Goal: Navigation & Orientation: Find specific page/section

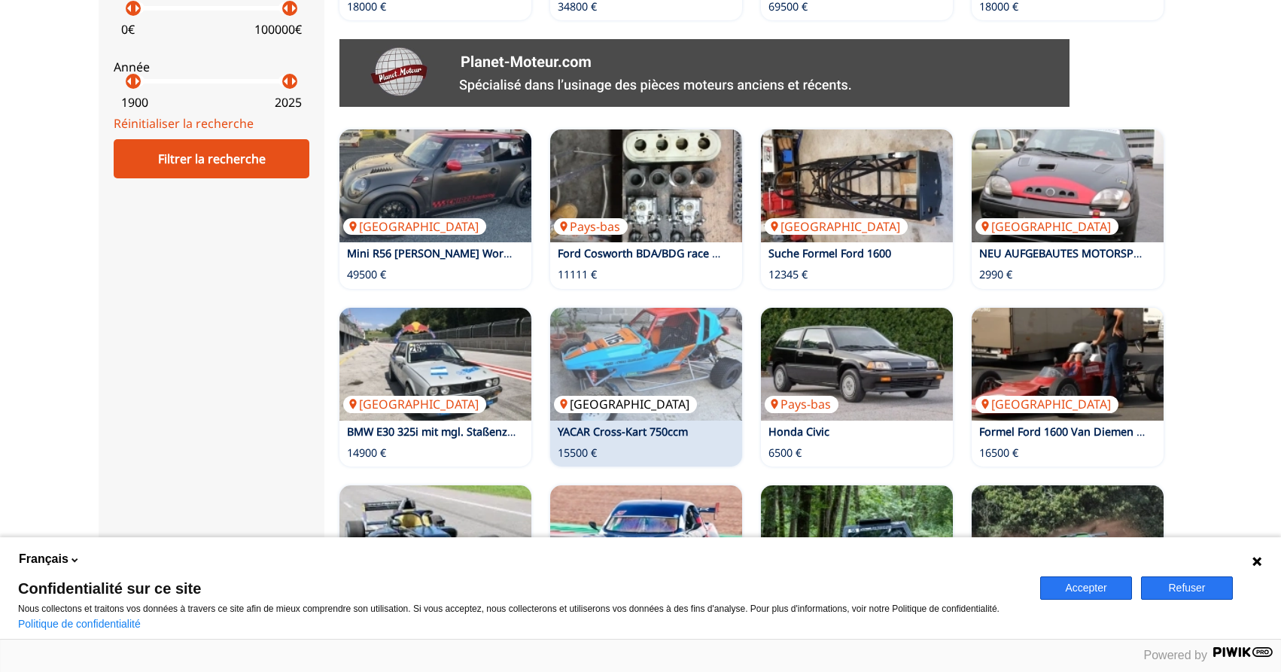
scroll to position [947, 0]
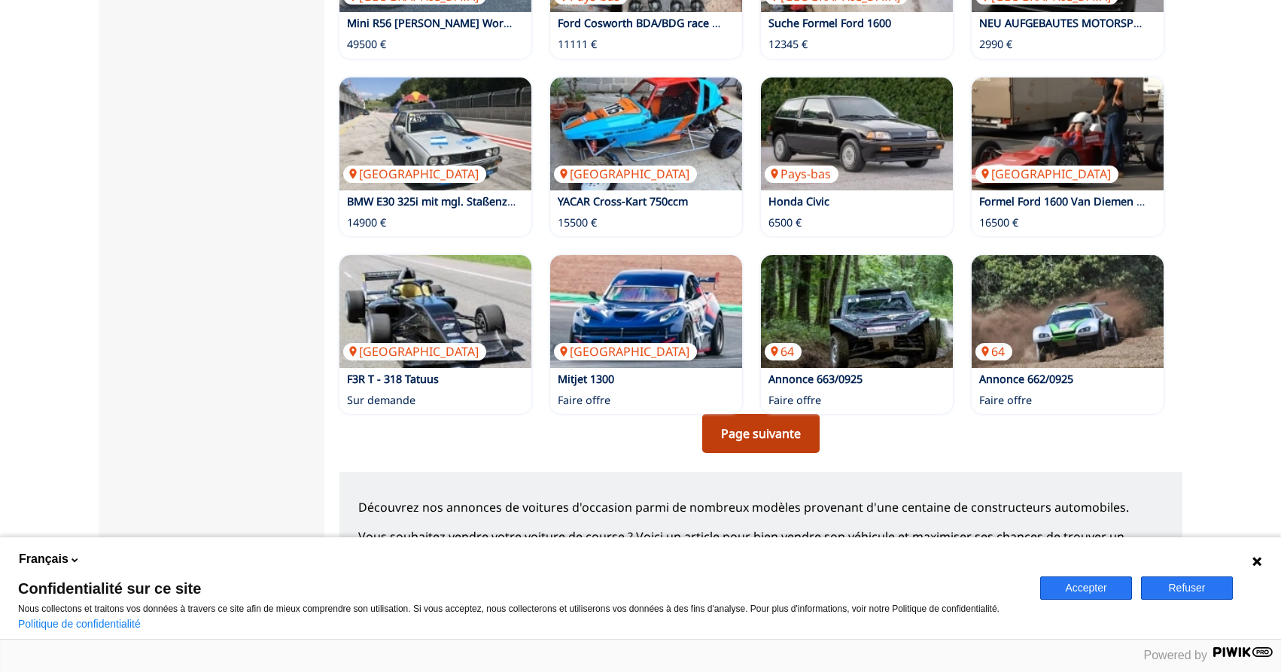
click at [748, 432] on link "Page suivante" at bounding box center [760, 433] width 117 height 39
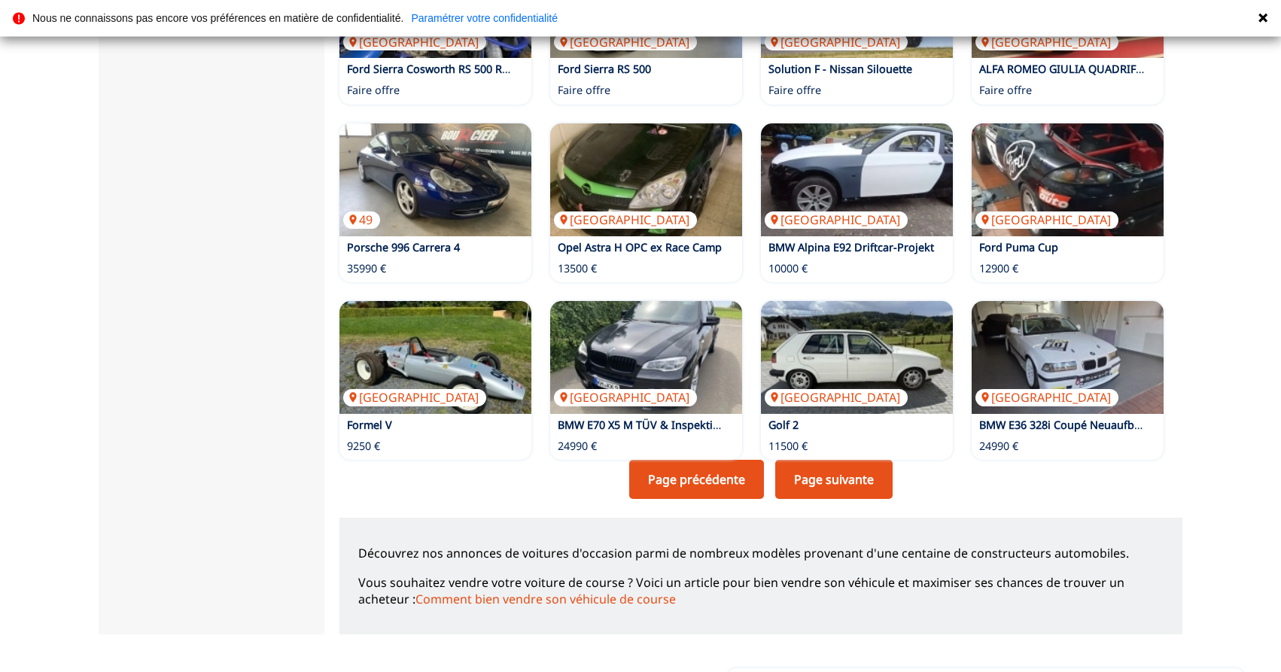
scroll to position [922, 0]
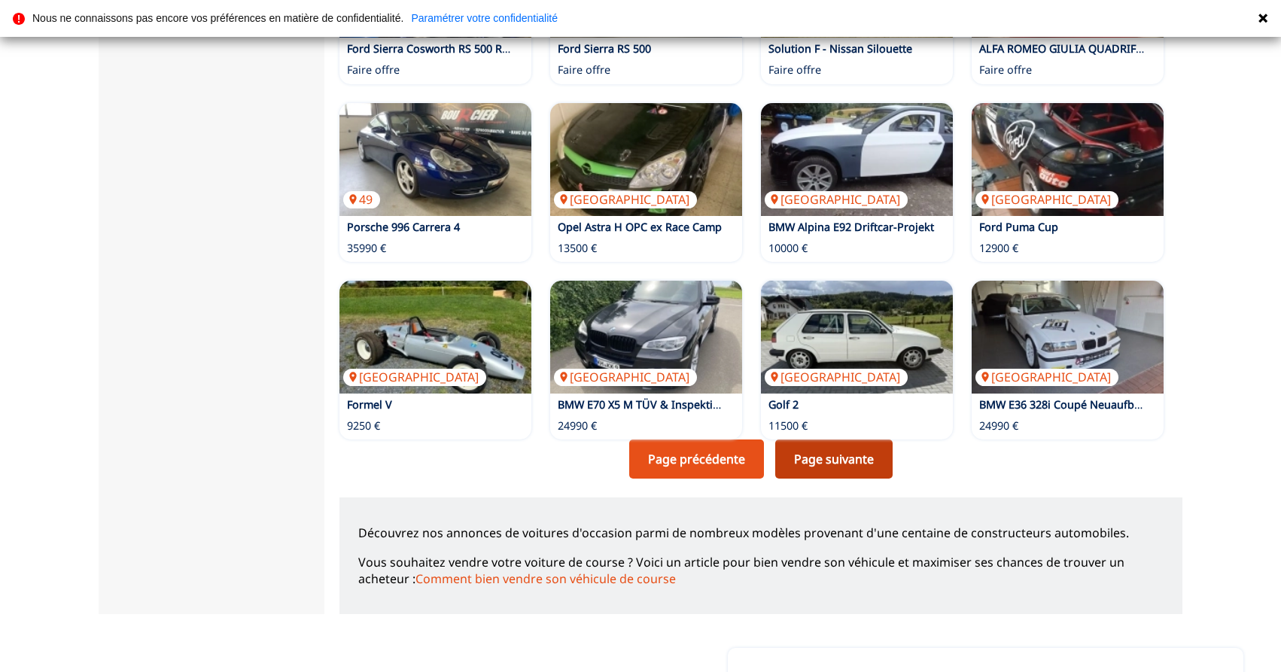
click at [818, 449] on link "Page suivante" at bounding box center [834, 459] width 117 height 39
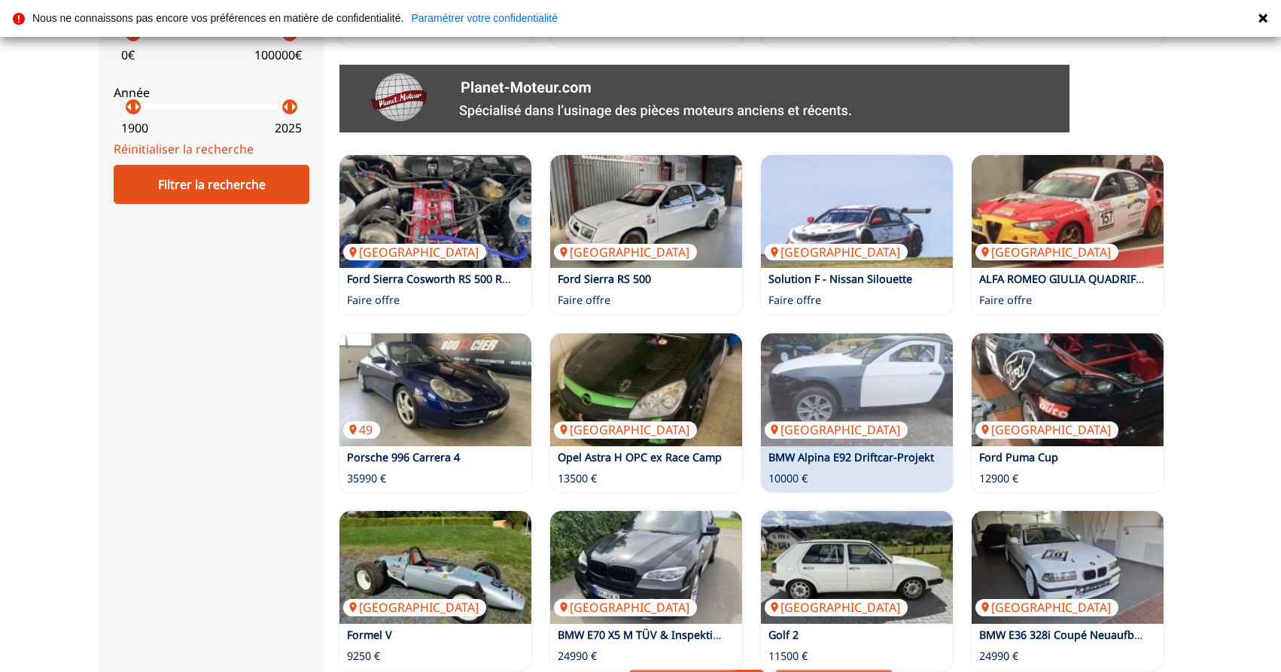
scroll to position [998, 0]
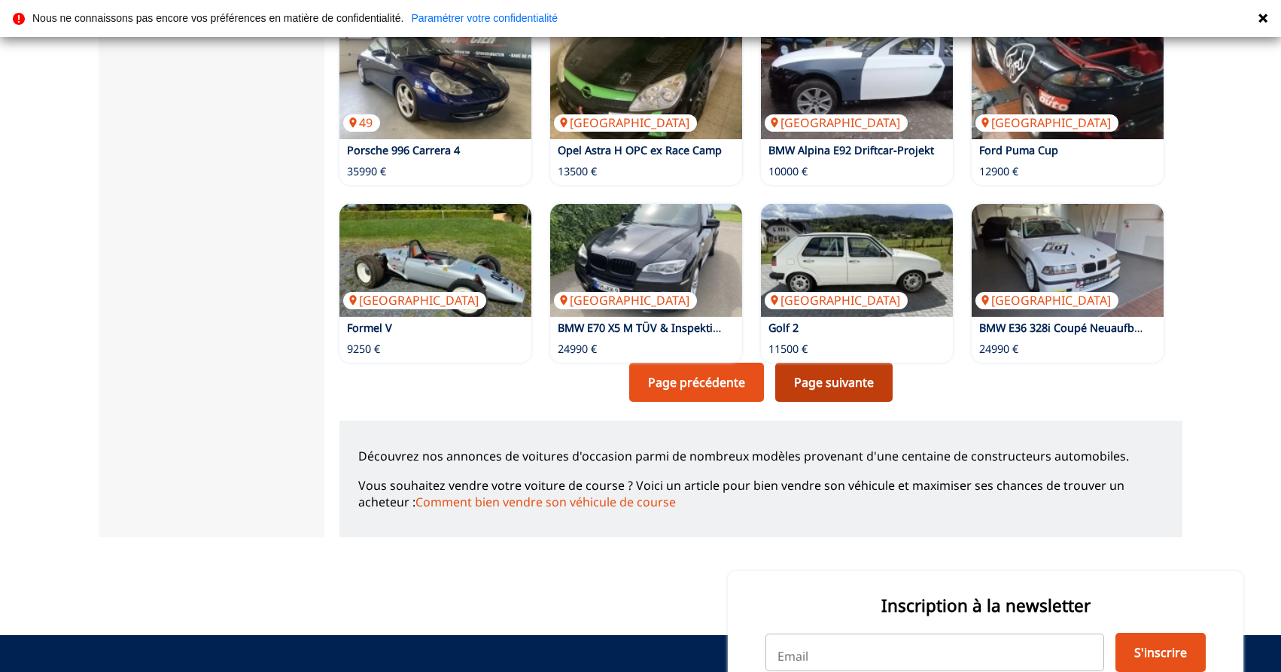
click at [837, 383] on link "Page suivante" at bounding box center [834, 382] width 117 height 39
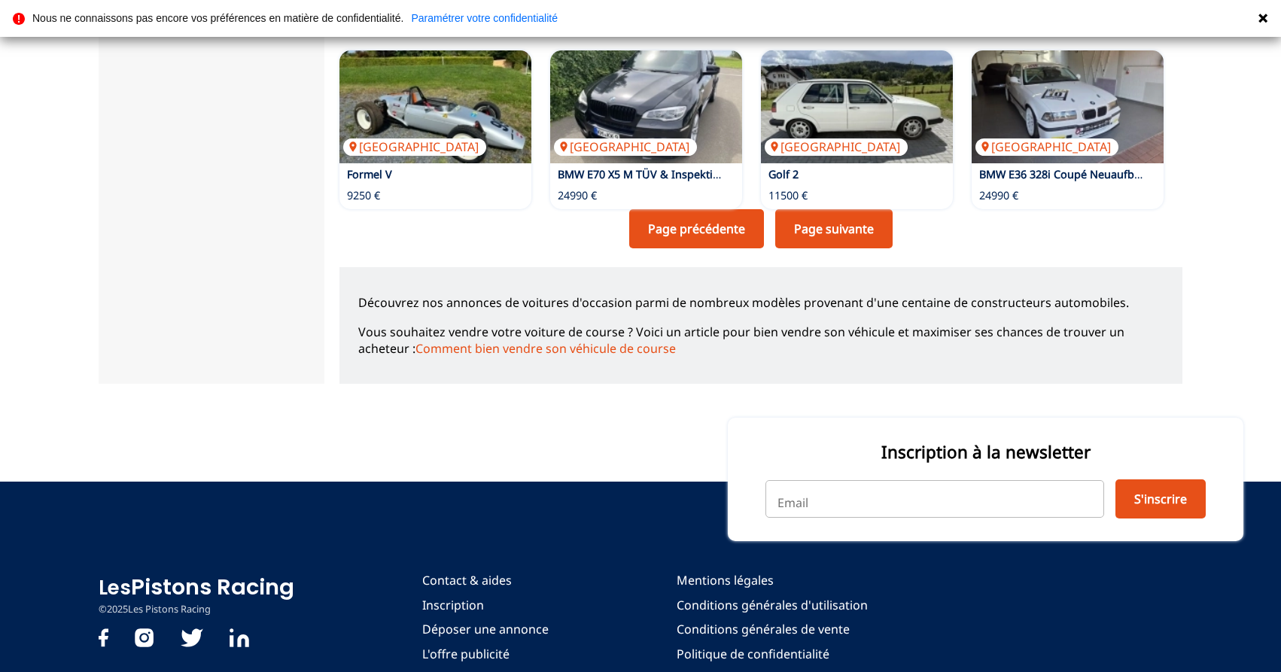
scroll to position [922, 0]
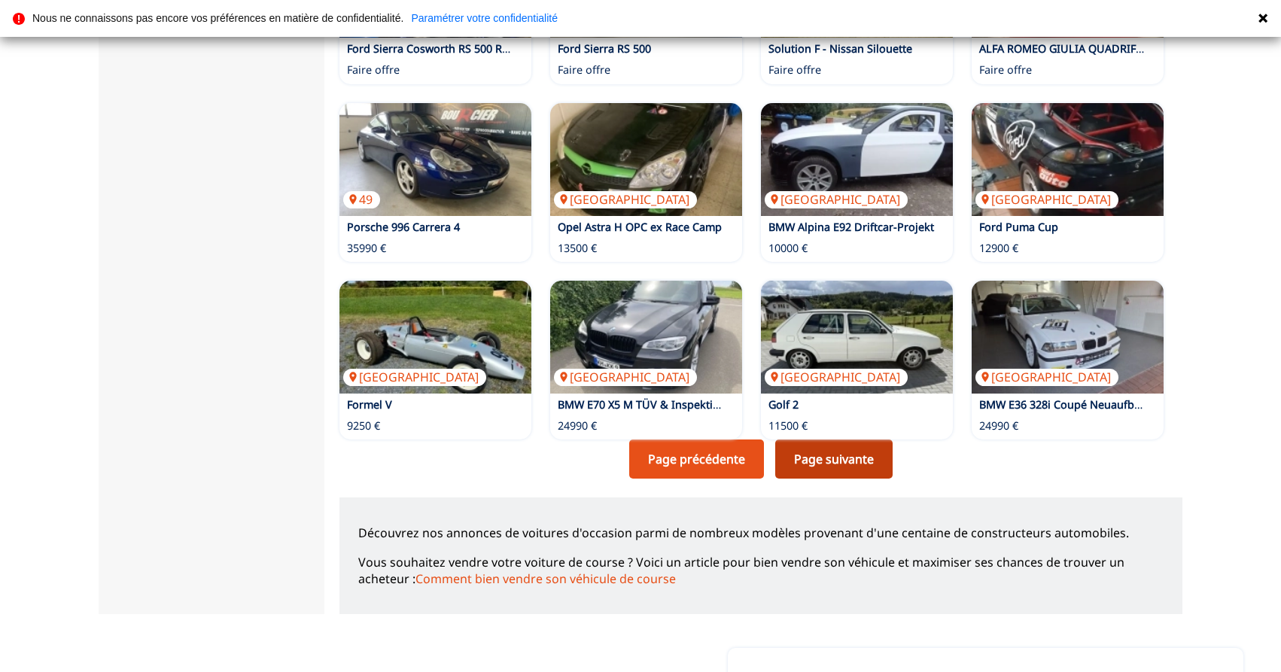
click at [830, 442] on link "Page suivante" at bounding box center [834, 459] width 117 height 39
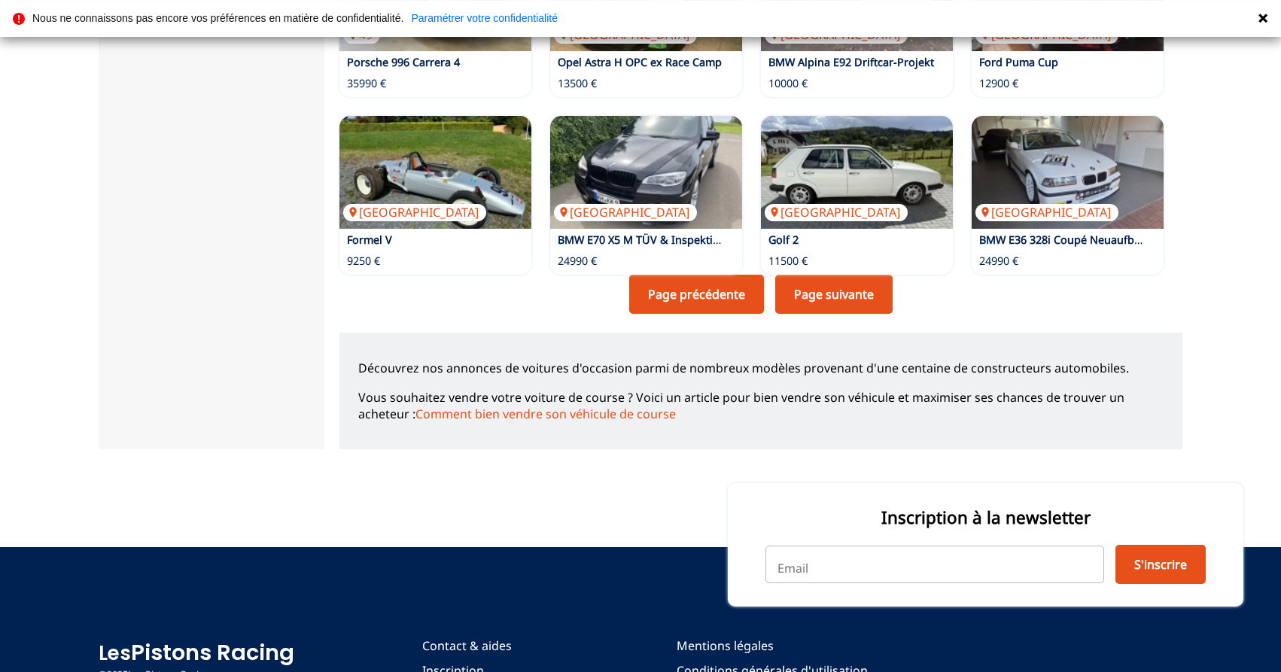
scroll to position [1152, 0]
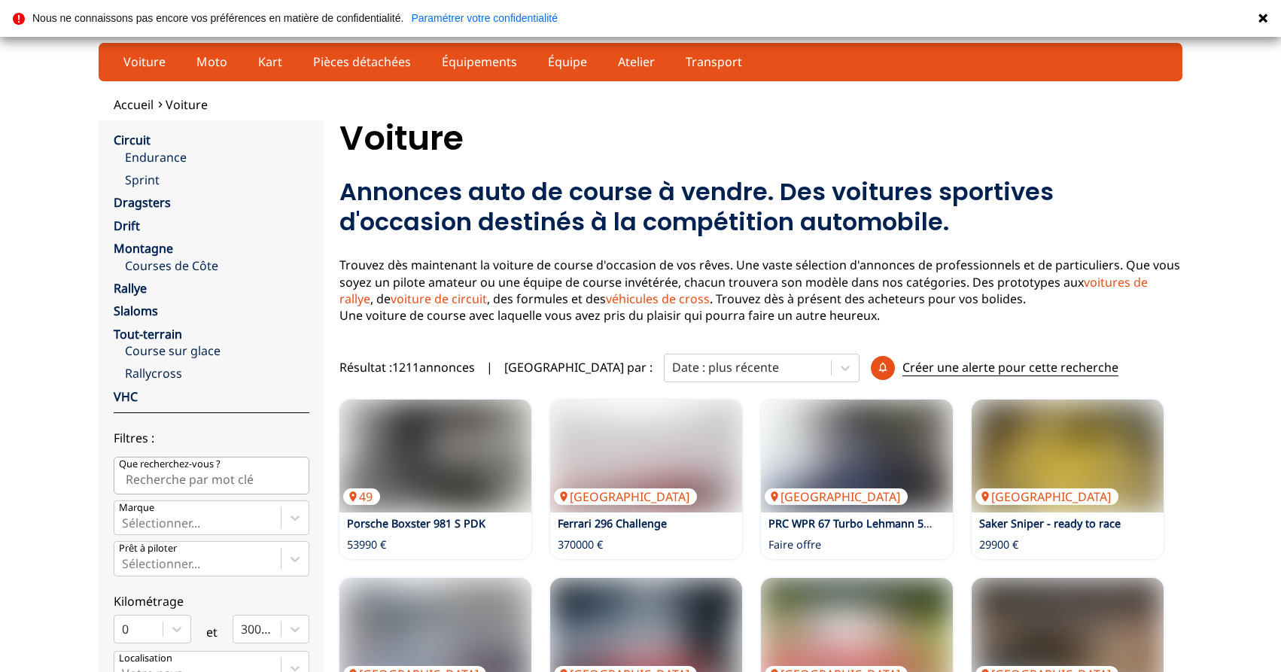
scroll to position [922, 0]
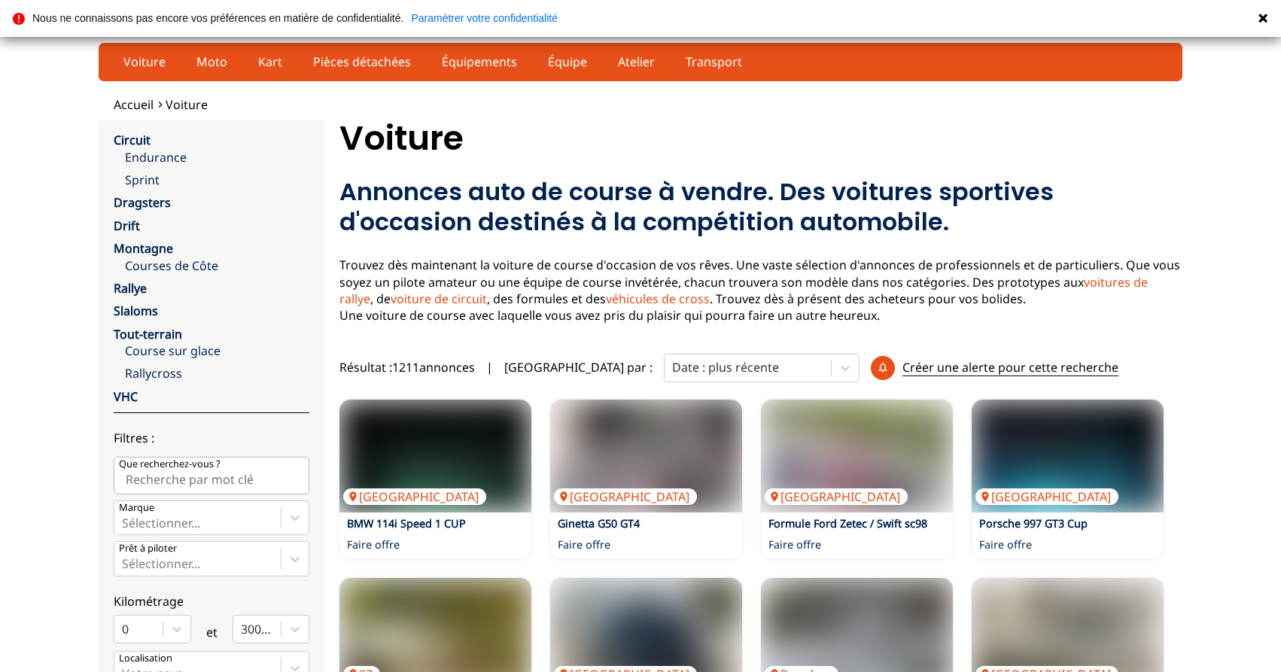
scroll to position [947, 0]
